Goal: Find specific page/section: Find specific page/section

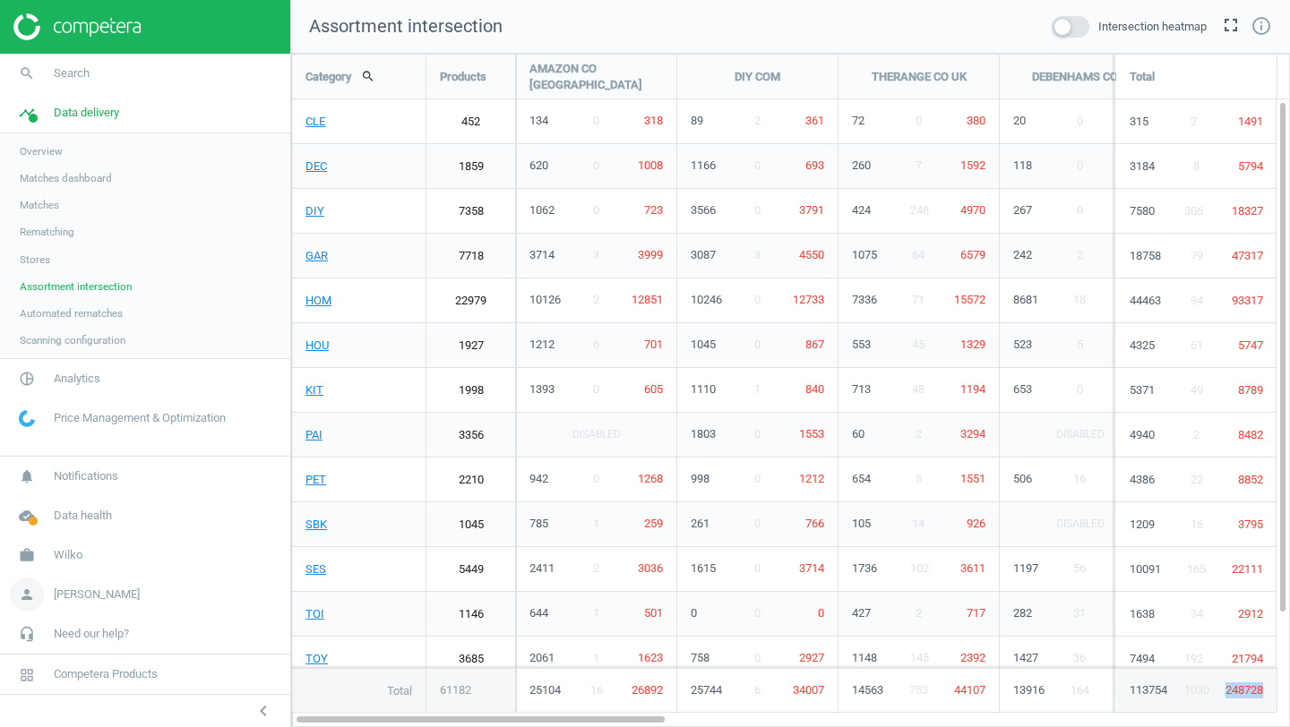
scroll to position [674, 999]
click at [77, 549] on span "Wilko" at bounding box center [68, 555] width 29 height 16
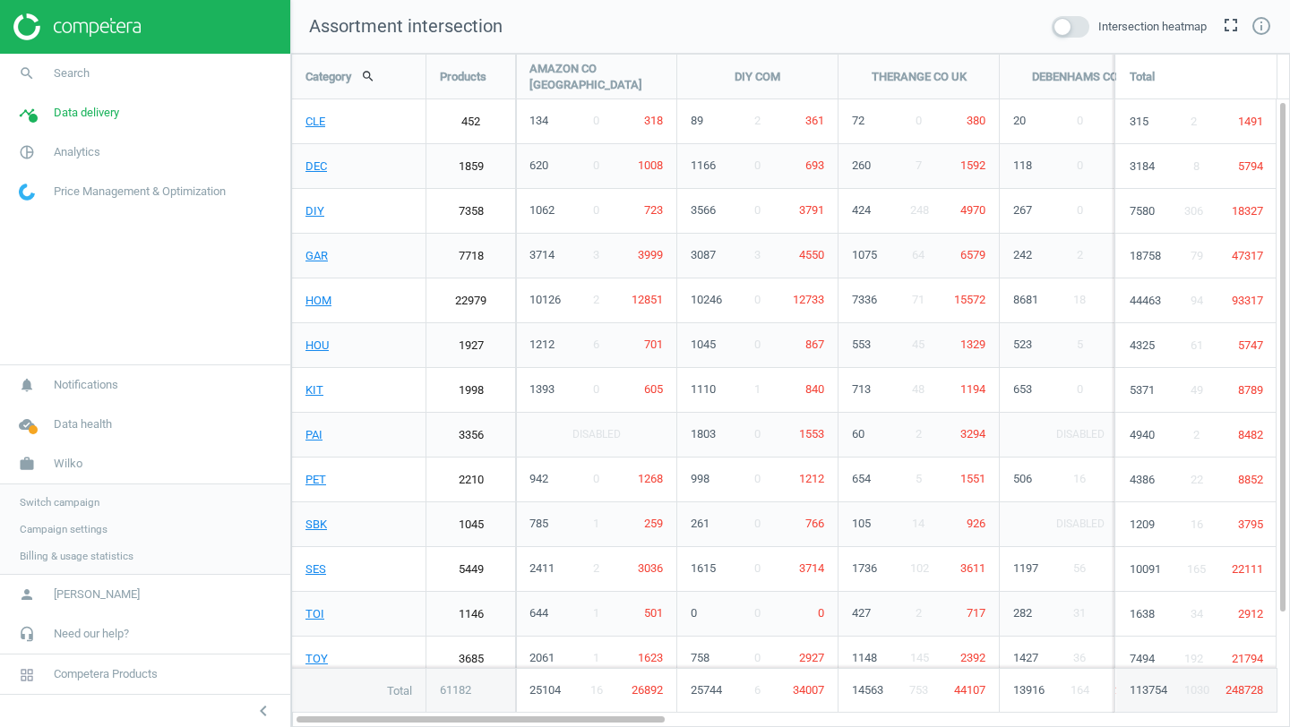
click at [73, 506] on span "Switch campaign" at bounding box center [60, 502] width 80 height 14
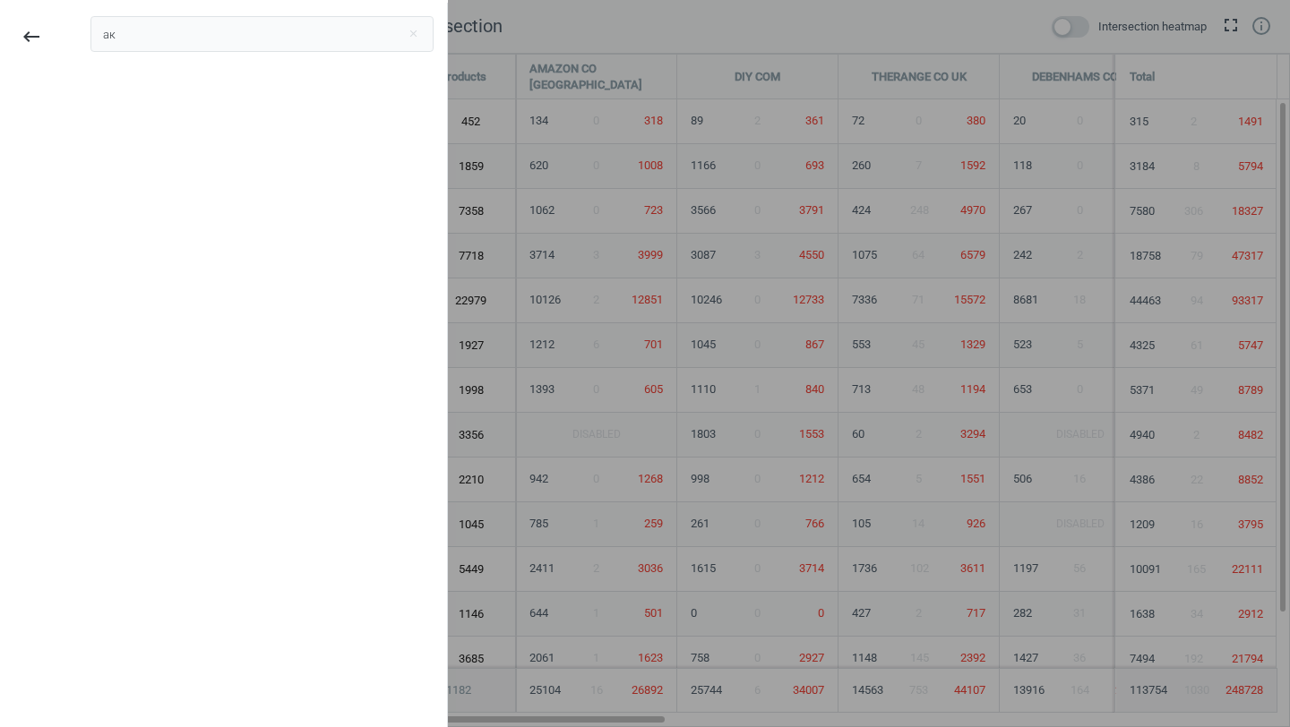
type input "а"
type input "frag"
click at [154, 104] on div "Fragrancemarket" at bounding box center [157, 100] width 107 height 20
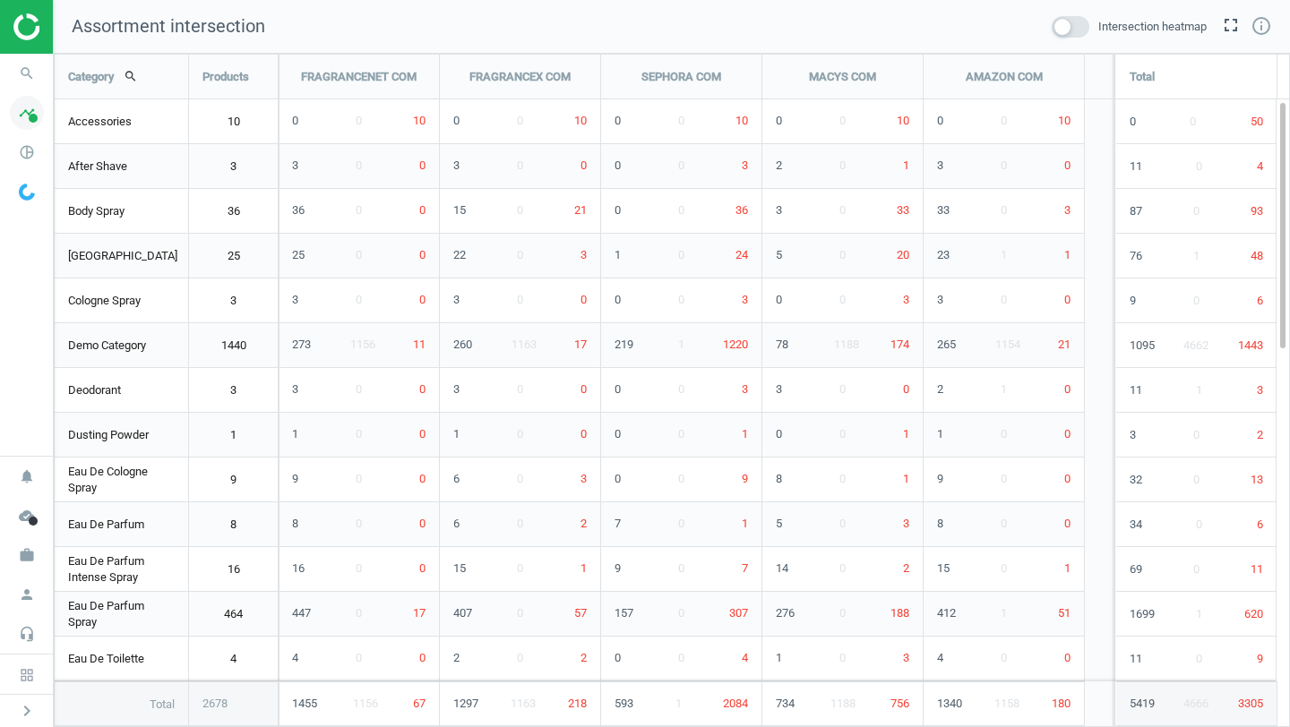
scroll to position [9, 9]
click at [29, 126] on icon "timeline" at bounding box center [27, 113] width 34 height 34
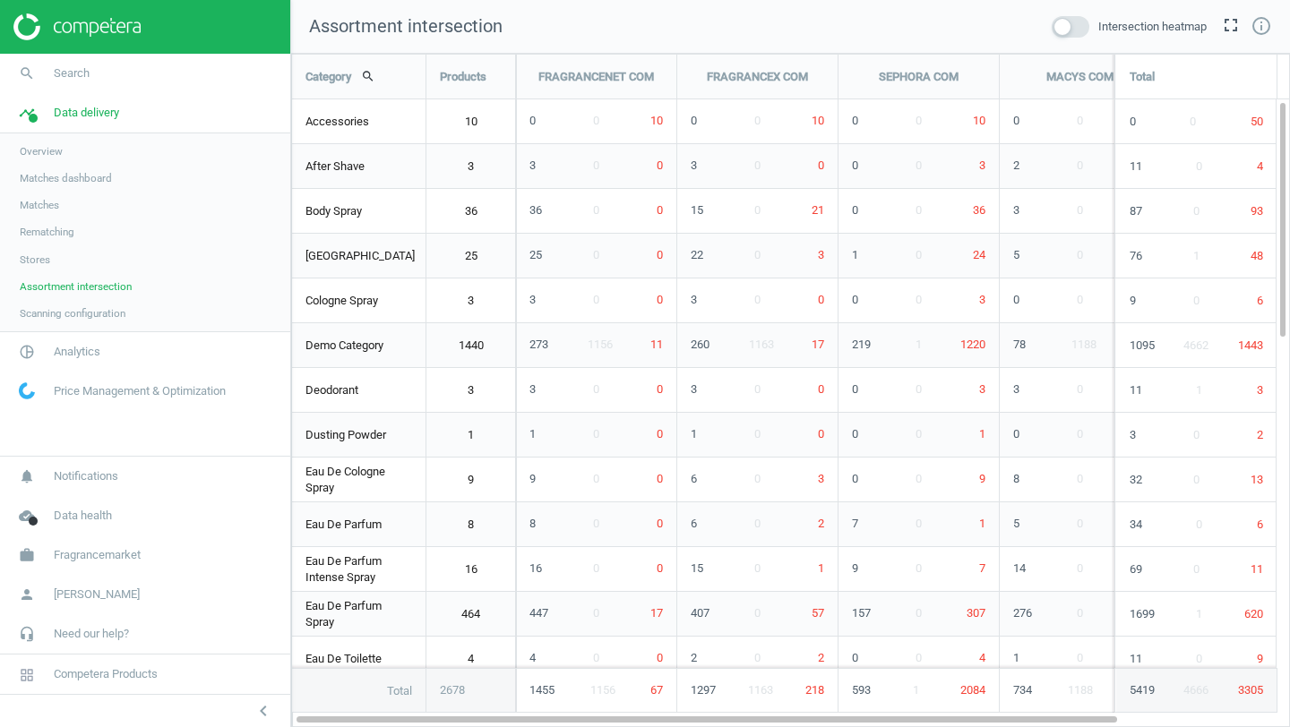
click at [35, 260] on span "Stores" at bounding box center [35, 260] width 30 height 14
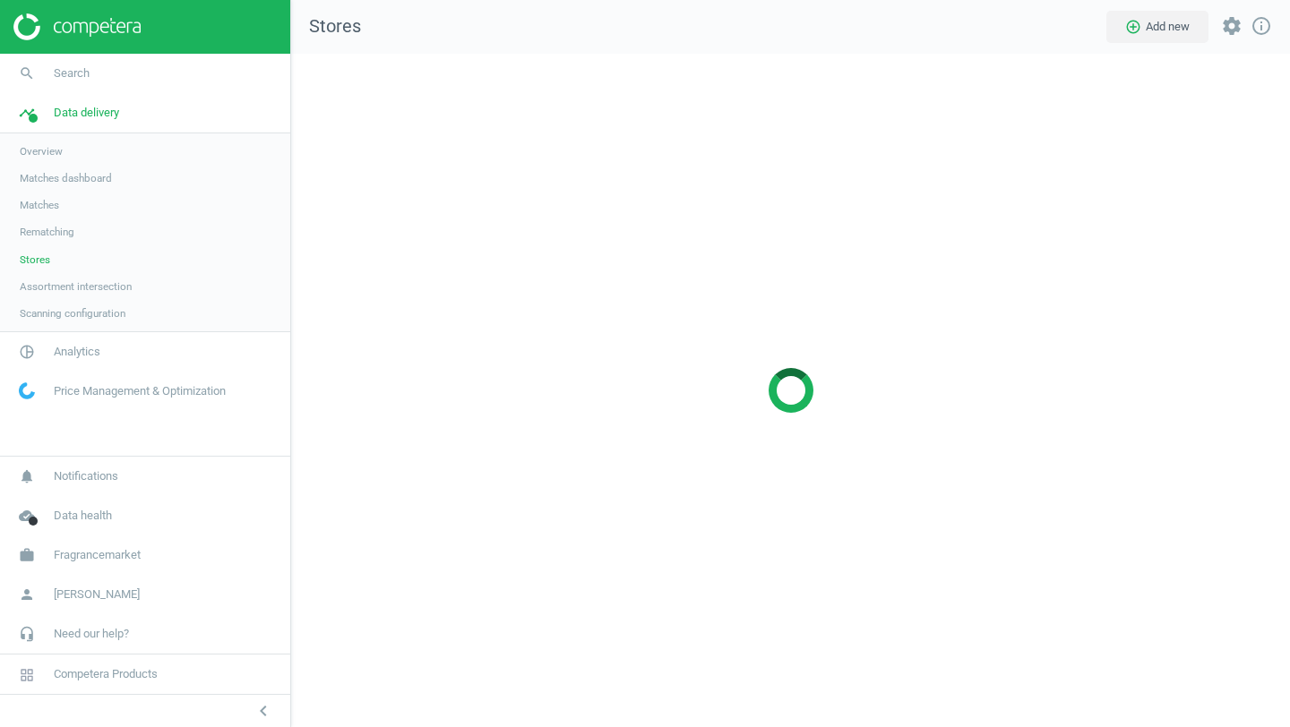
scroll to position [674, 999]
